Goal: Information Seeking & Learning: Compare options

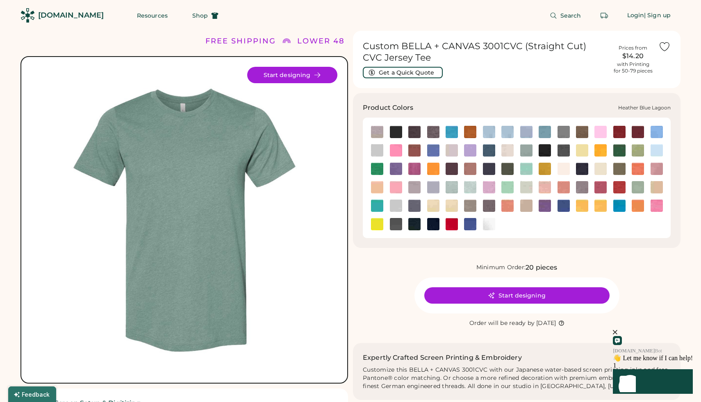
click at [541, 132] on img at bounding box center [545, 132] width 12 height 12
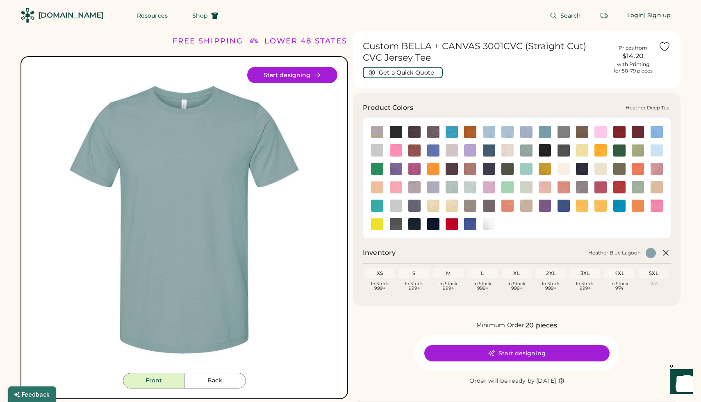
click at [490, 150] on img at bounding box center [489, 150] width 12 height 12
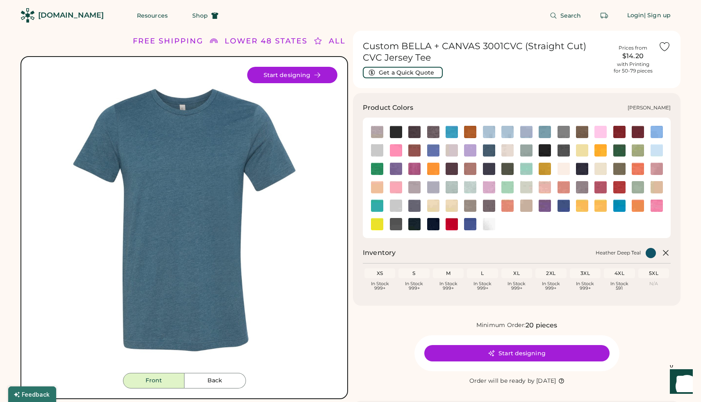
click at [395, 132] on img at bounding box center [396, 132] width 12 height 12
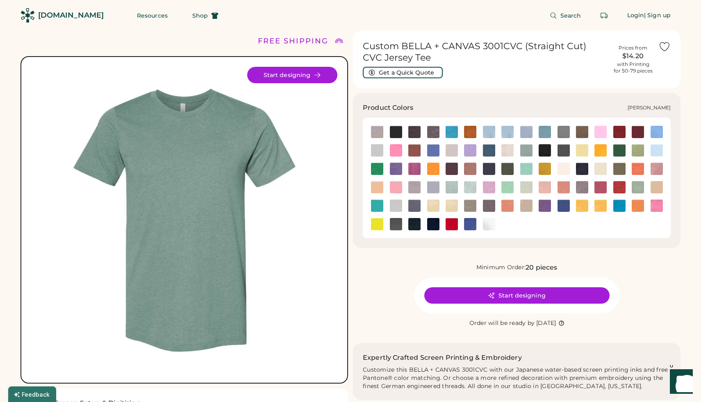
click at [581, 168] on img at bounding box center [582, 169] width 12 height 12
click at [487, 166] on img at bounding box center [489, 169] width 12 height 12
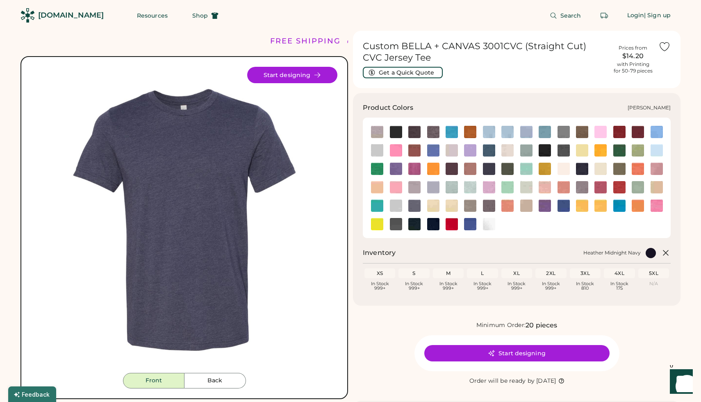
click at [583, 170] on img at bounding box center [582, 169] width 12 height 12
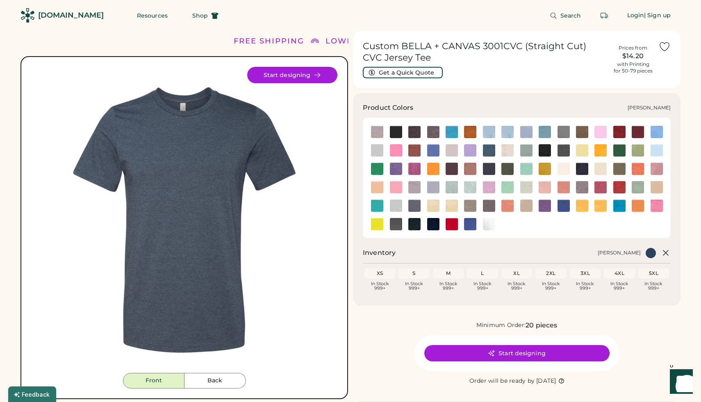
click at [583, 170] on img at bounding box center [582, 169] width 12 height 12
click at [491, 170] on img at bounding box center [489, 169] width 12 height 12
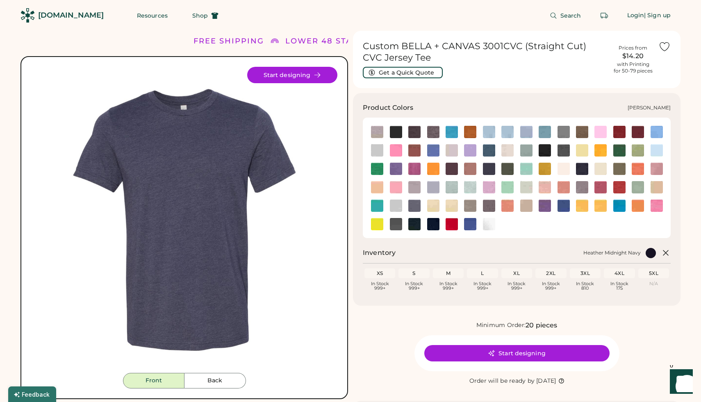
click at [583, 169] on img at bounding box center [582, 169] width 12 height 12
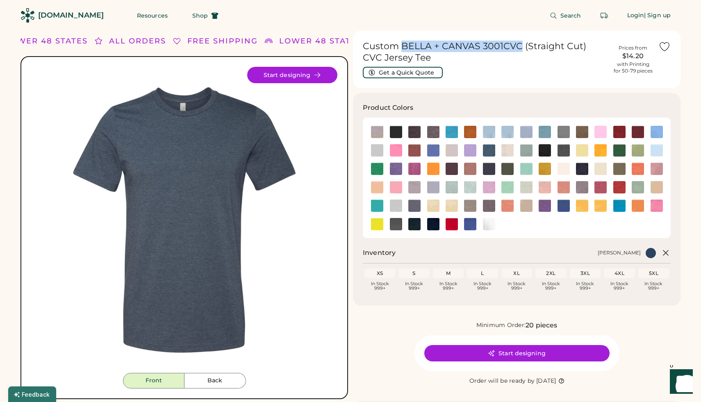
drag, startPoint x: 401, startPoint y: 45, endPoint x: 519, endPoint y: 47, distance: 118.5
click at [520, 47] on h1 "Custom BELLA + CANVAS 3001CVC (Straight Cut) CVC Jersey Tee" at bounding box center [485, 52] width 245 height 23
copy h1 "BELLA + CANVAS 3001CVC"
